Goal: Task Accomplishment & Management: Use online tool/utility

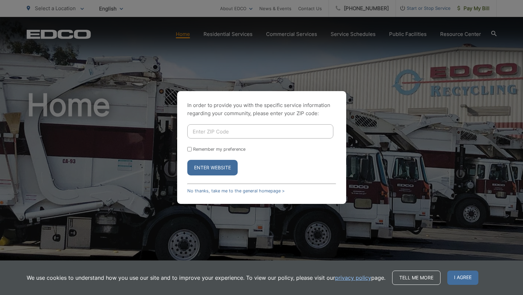
click at [229, 134] on input "Enter ZIP Code" at bounding box center [260, 131] width 146 height 14
type input "92078"
click at [187, 150] on input "Remember my preference" at bounding box center [189, 149] width 4 height 4
checkbox input "true"
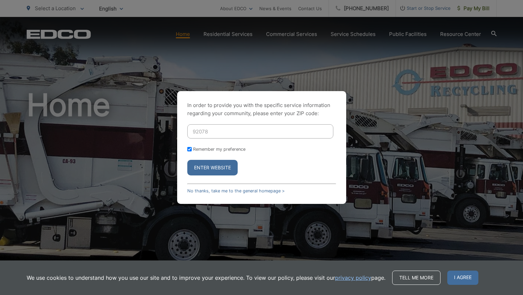
click at [215, 165] on button "Enter Website" at bounding box center [212, 168] width 50 height 16
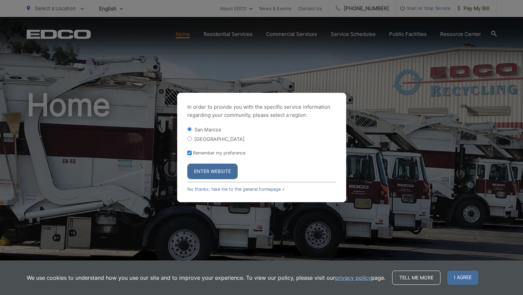
click at [213, 171] on button "Enter Website" at bounding box center [212, 171] width 50 height 16
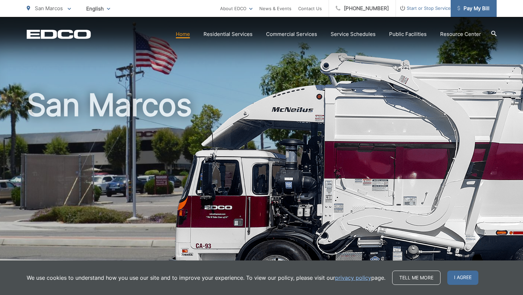
click at [470, 10] on span "Pay My Bill" at bounding box center [474, 8] width 32 height 8
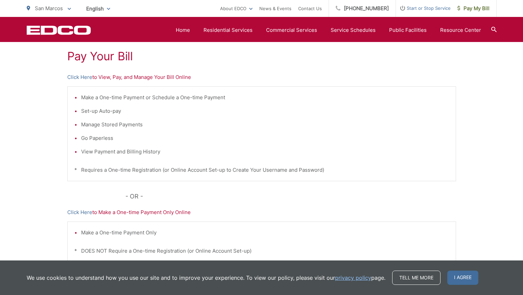
scroll to position [127, 0]
click at [84, 76] on link "Click Here" at bounding box center [79, 77] width 25 height 8
